Goal: Task Accomplishment & Management: Manage account settings

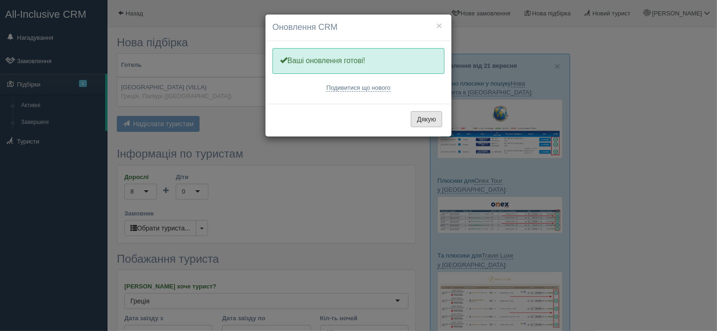
click at [430, 119] on button "Дякую" at bounding box center [426, 119] width 31 height 16
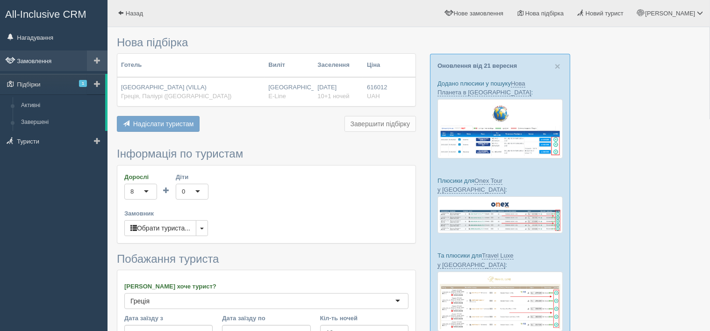
click at [37, 61] on link "Замовлення" at bounding box center [54, 60] width 108 height 21
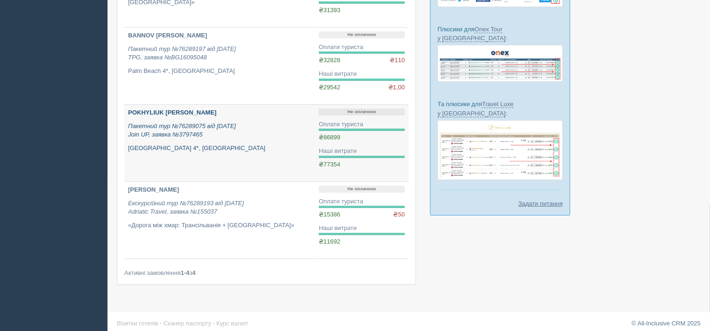
scroll to position [156, 0]
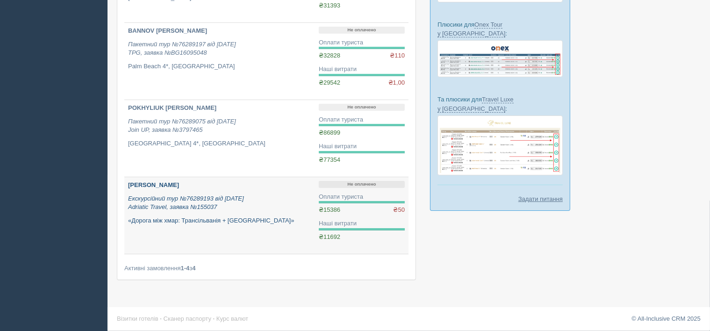
click at [205, 207] on icon "Екскурсійний тур №76289193 від 20.09.2024 Adriatic Travel, заявка №155037" at bounding box center [186, 203] width 116 height 16
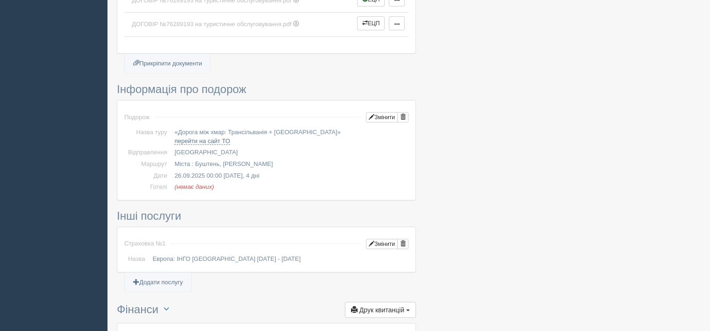
scroll to position [467, 0]
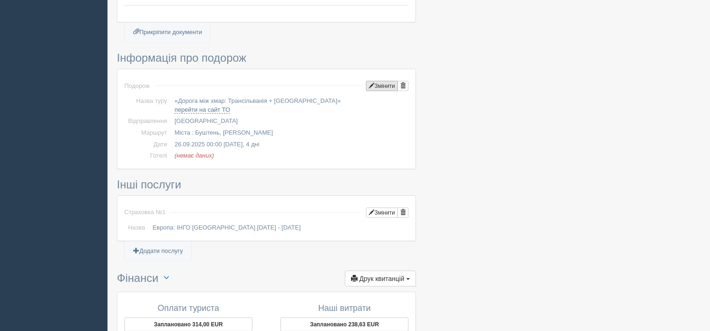
click at [380, 81] on button "Змінити" at bounding box center [382, 86] width 32 height 10
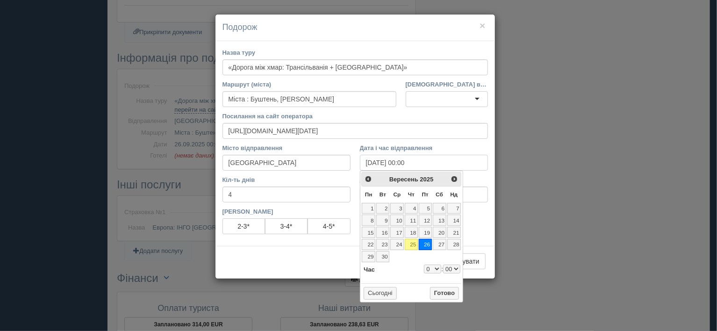
drag, startPoint x: 391, startPoint y: 162, endPoint x: 353, endPoint y: 161, distance: 37.4
click at [353, 161] on div "Місто відправлення [GEOGRAPHIC_DATA] Дата і час відправлення [DATE] 00:00" at bounding box center [355, 160] width 275 height 32
paste input "10.10"
click at [460, 159] on input "[DATE] 00:00" at bounding box center [424, 163] width 128 height 16
click at [449, 289] on button "Готово" at bounding box center [444, 293] width 29 height 13
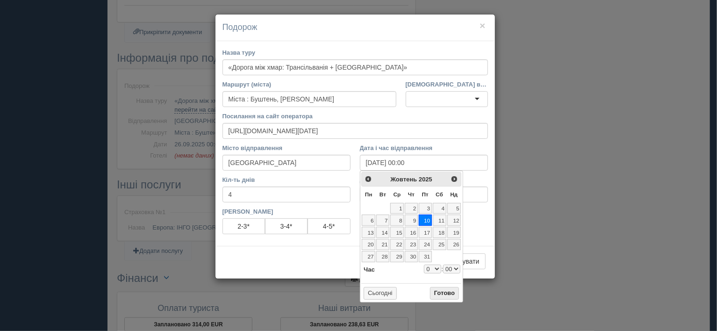
type input "[DATE] 00:00"
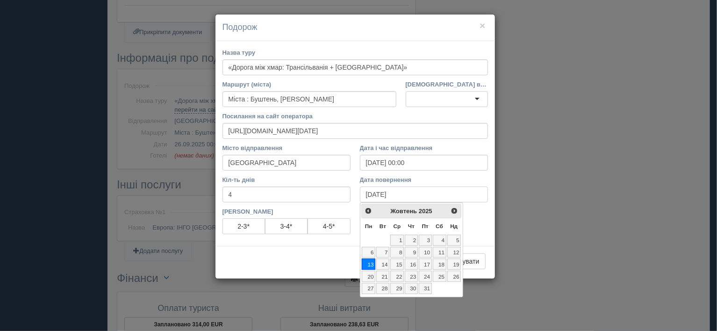
drag, startPoint x: 404, startPoint y: 192, endPoint x: 357, endPoint y: 191, distance: 47.2
click at [357, 191] on div "Дата повернення [DATE]" at bounding box center [423, 191] width 137 height 32
click at [367, 263] on link "13" at bounding box center [369, 263] width 14 height 11
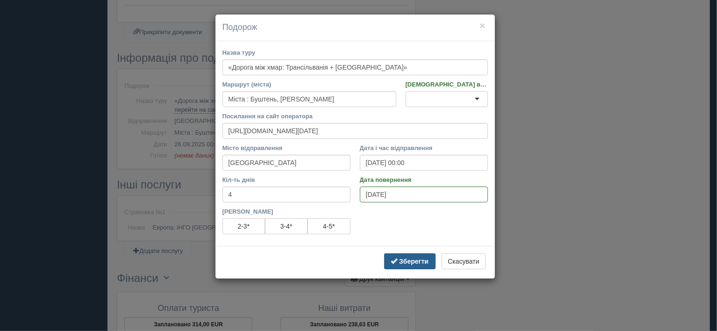
click at [414, 262] on b "Зберегти" at bounding box center [413, 261] width 29 height 7
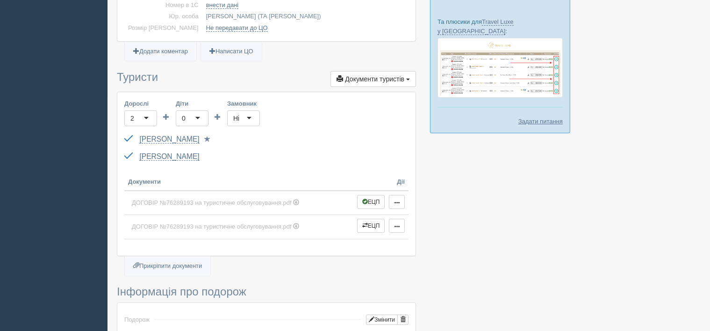
scroll to position [0, 0]
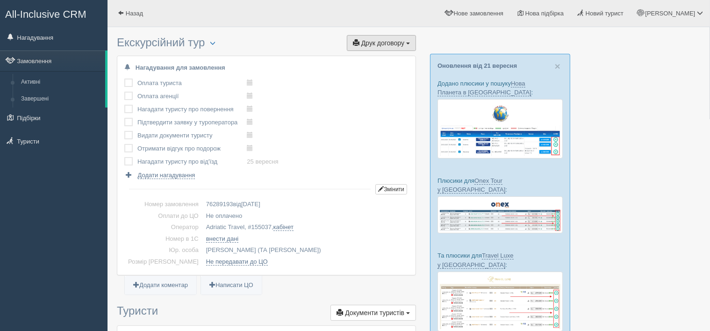
click at [371, 43] on span "Друк договору" at bounding box center [382, 42] width 43 height 7
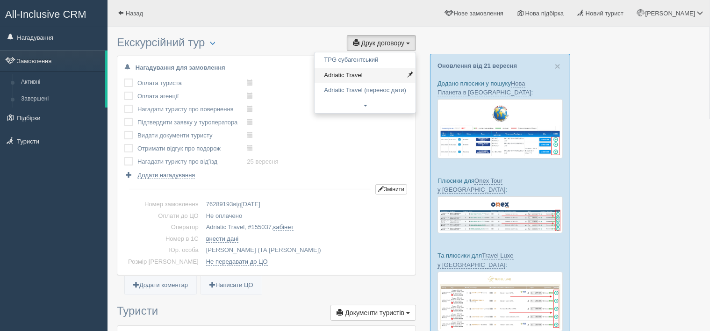
click at [367, 73] on link "Adriatic Travel" at bounding box center [365, 75] width 101 height 15
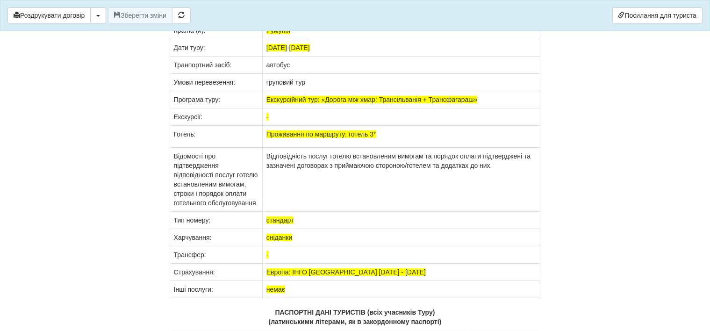
scroll to position [7339, 0]
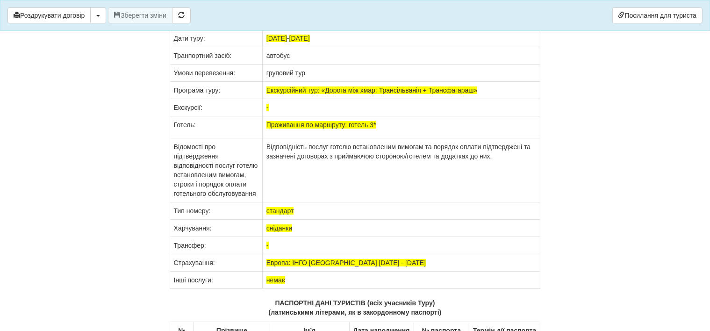
drag, startPoint x: 297, startPoint y: 120, endPoint x: 266, endPoint y: 120, distance: 31.8
click at [266, 47] on td "26.09.2025 - 26.09.2025" at bounding box center [401, 38] width 278 height 17
drag, startPoint x: 305, startPoint y: 121, endPoint x: 341, endPoint y: 121, distance: 36.0
click at [341, 47] on td "10.10.2025 - 26.09.2025" at bounding box center [401, 38] width 278 height 17
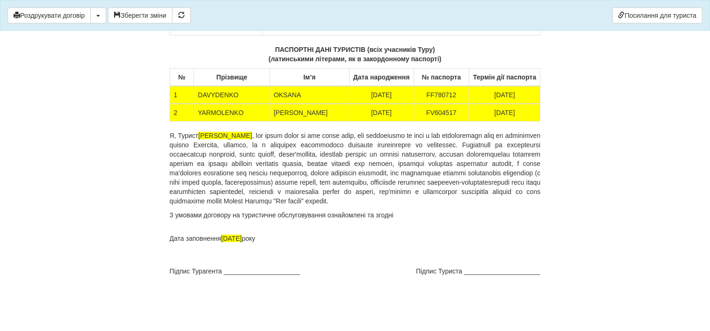
scroll to position [7673, 0]
click at [133, 19] on button "Зберегти зміни" at bounding box center [140, 15] width 65 height 16
